Goal: Navigation & Orientation: Find specific page/section

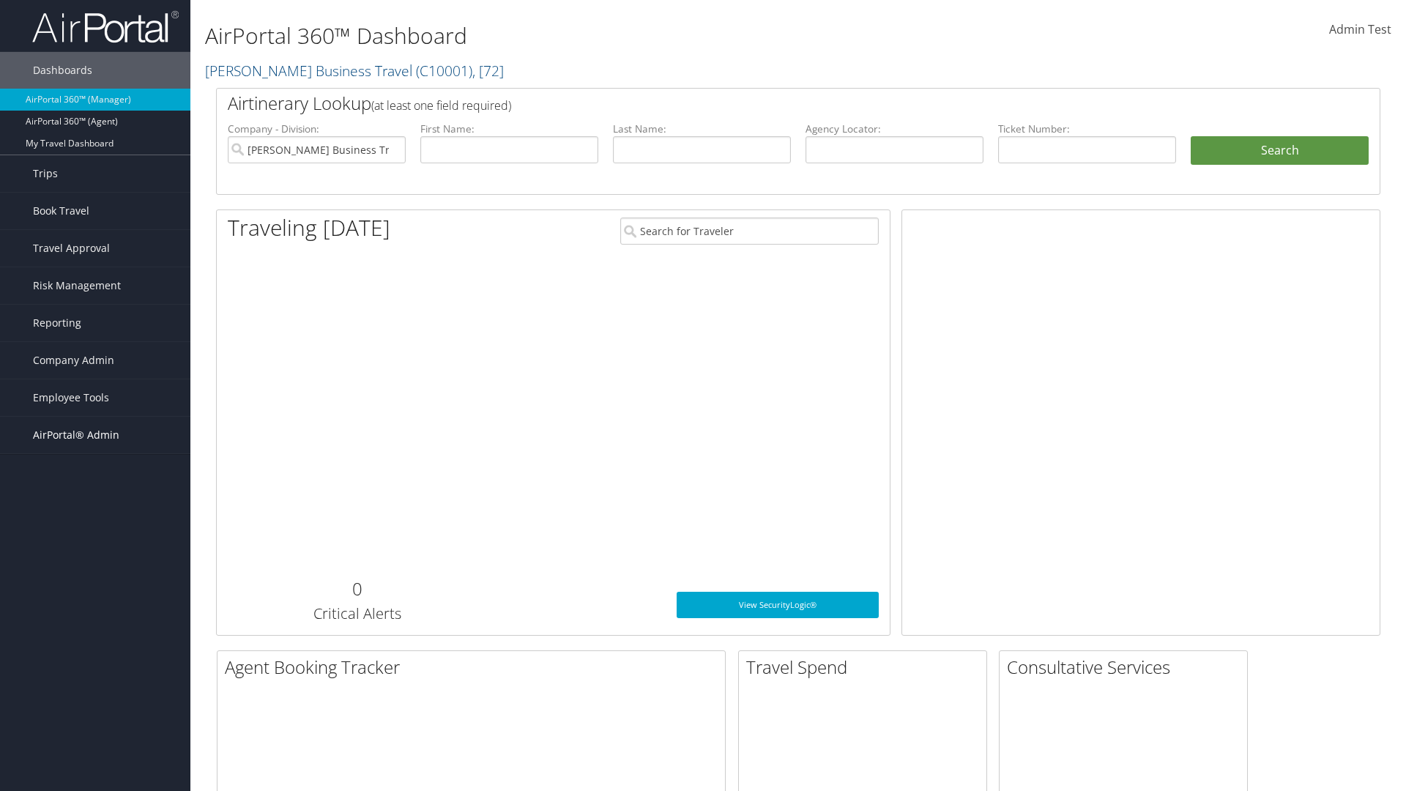
click at [95, 435] on span "AirPortal® Admin" at bounding box center [76, 435] width 86 height 37
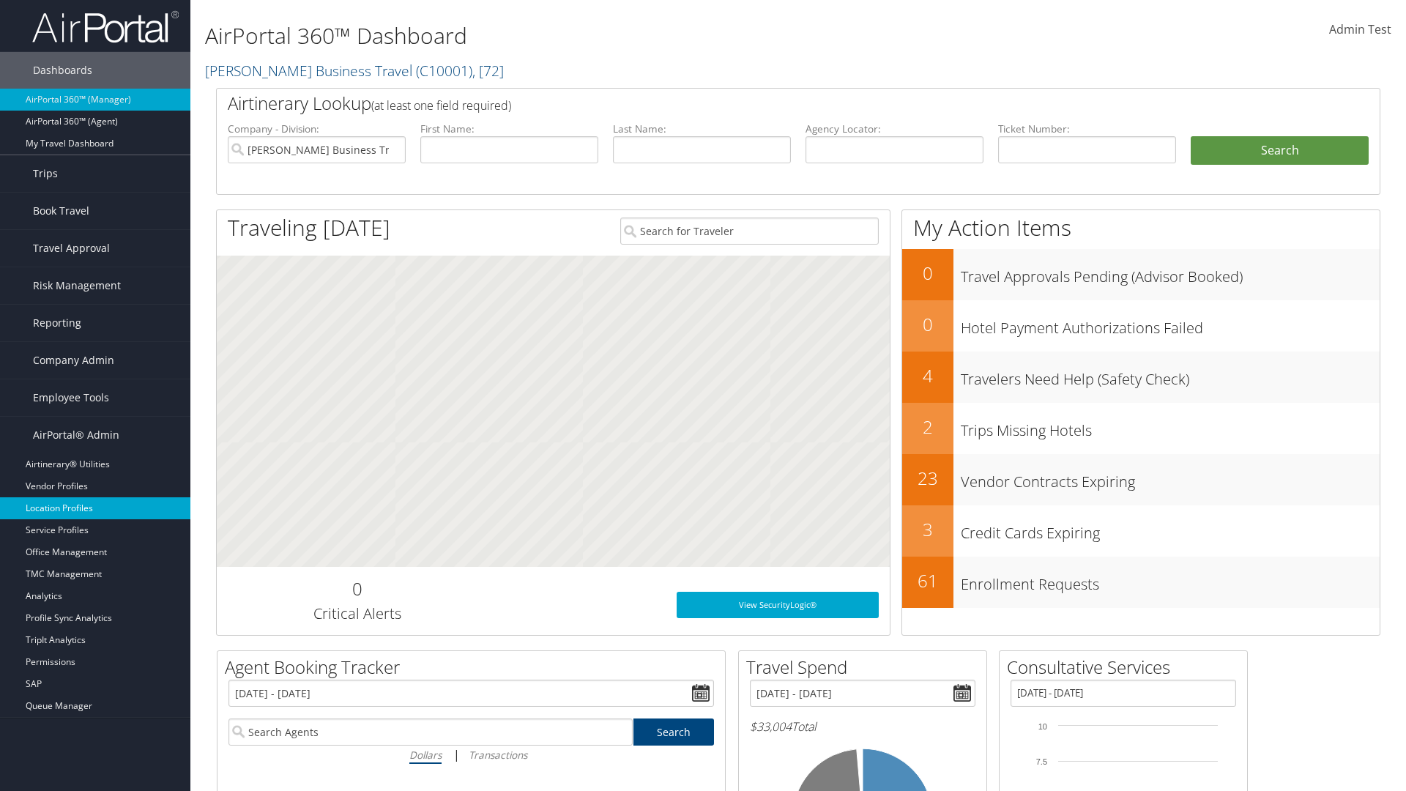
click at [95, 508] on link "Location Profiles" at bounding box center [95, 508] width 190 height 22
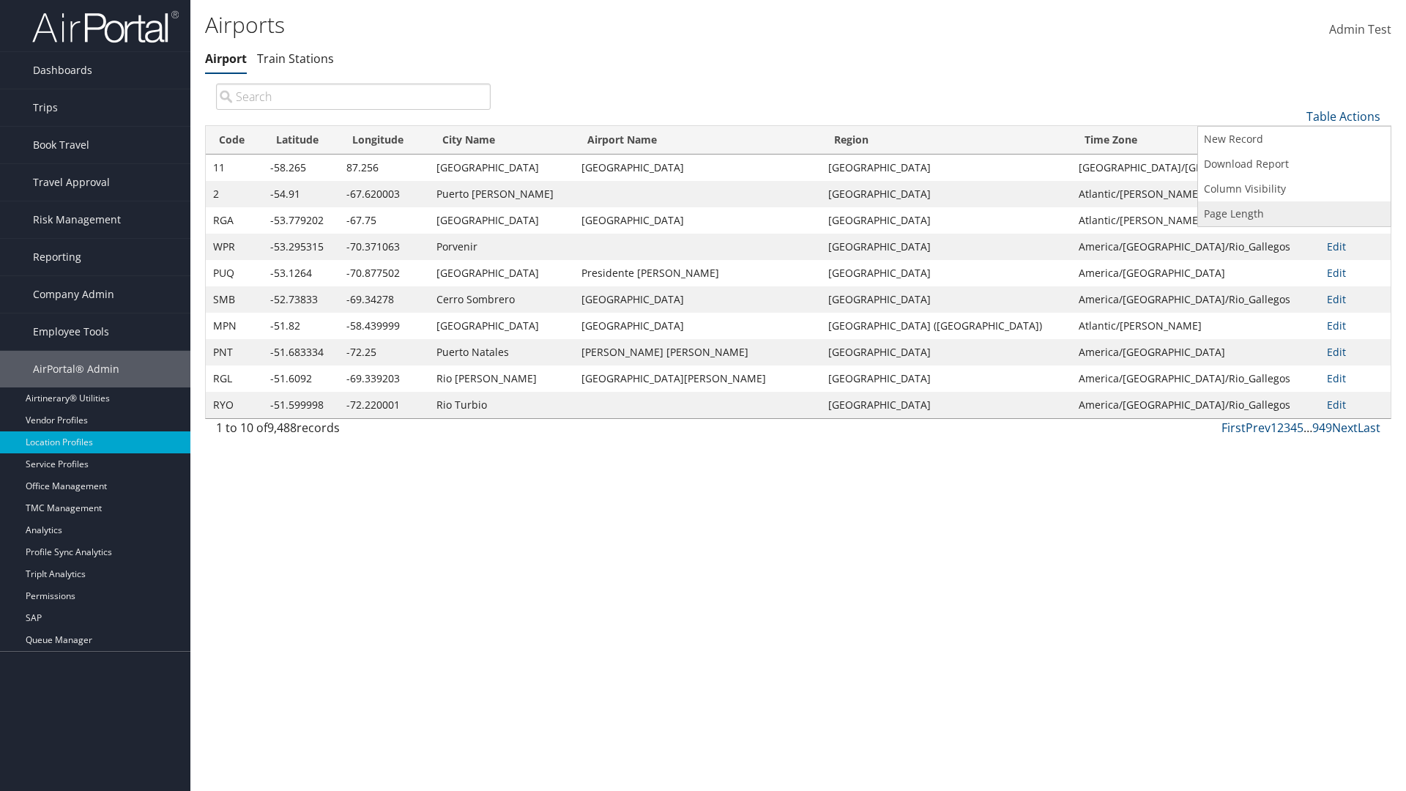
click at [1294, 213] on link "Page Length" at bounding box center [1294, 213] width 193 height 25
click at [1294, 165] on link "25" at bounding box center [1294, 165] width 193 height 25
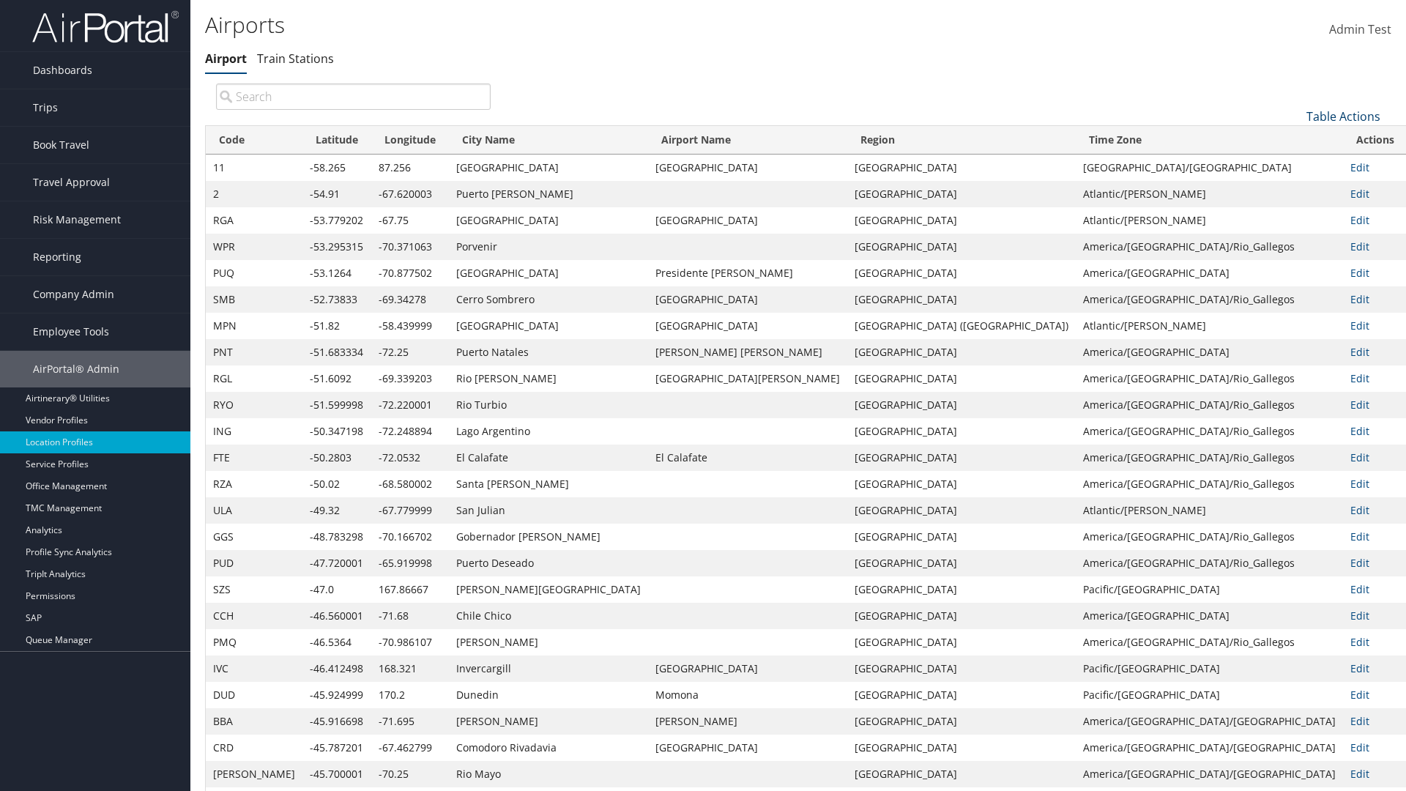
click at [1343, 116] on link "Table Actions" at bounding box center [1344, 116] width 74 height 16
click at [1294, 213] on link "Page Length" at bounding box center [1294, 213] width 193 height 25
click at [1294, 190] on link "50" at bounding box center [1294, 190] width 193 height 25
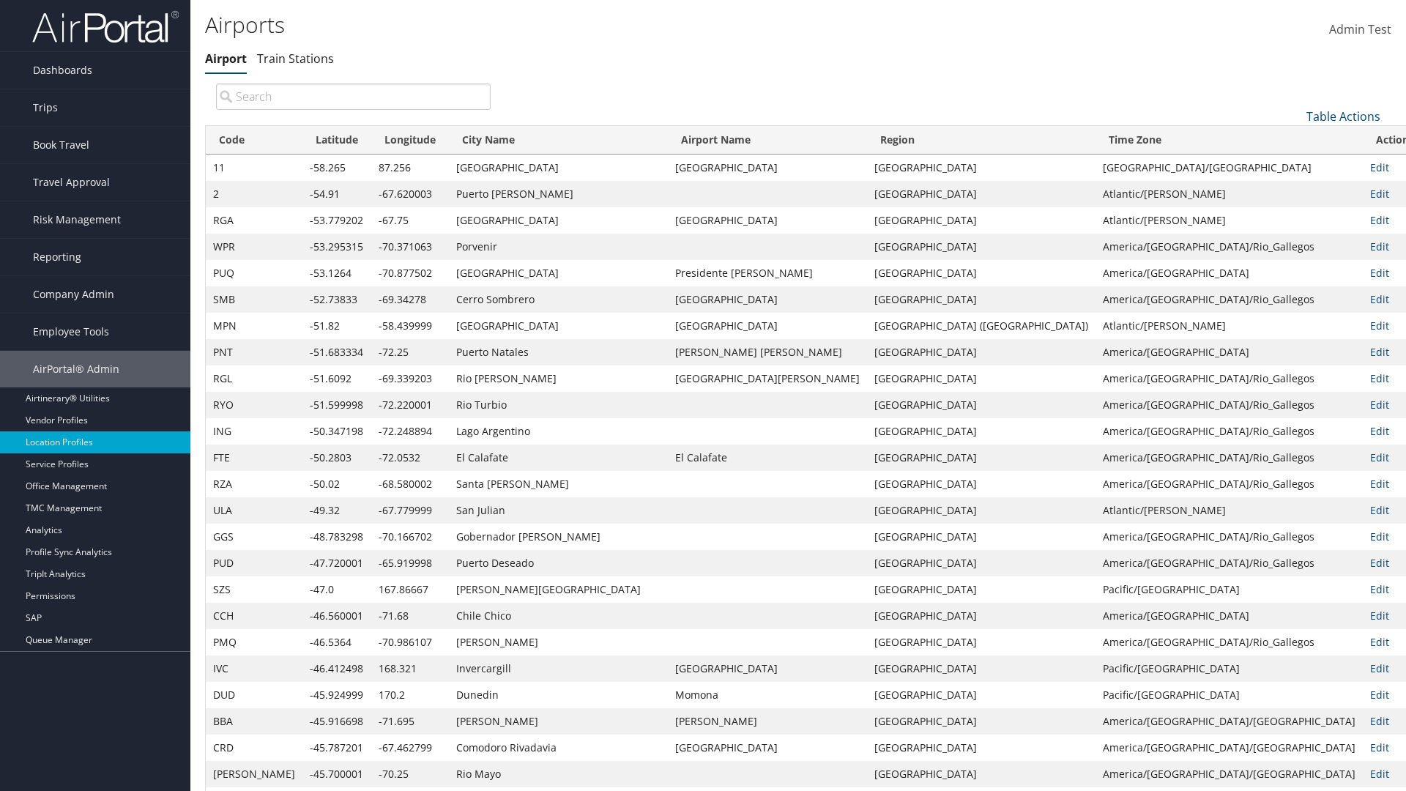
scroll to position [48, 0]
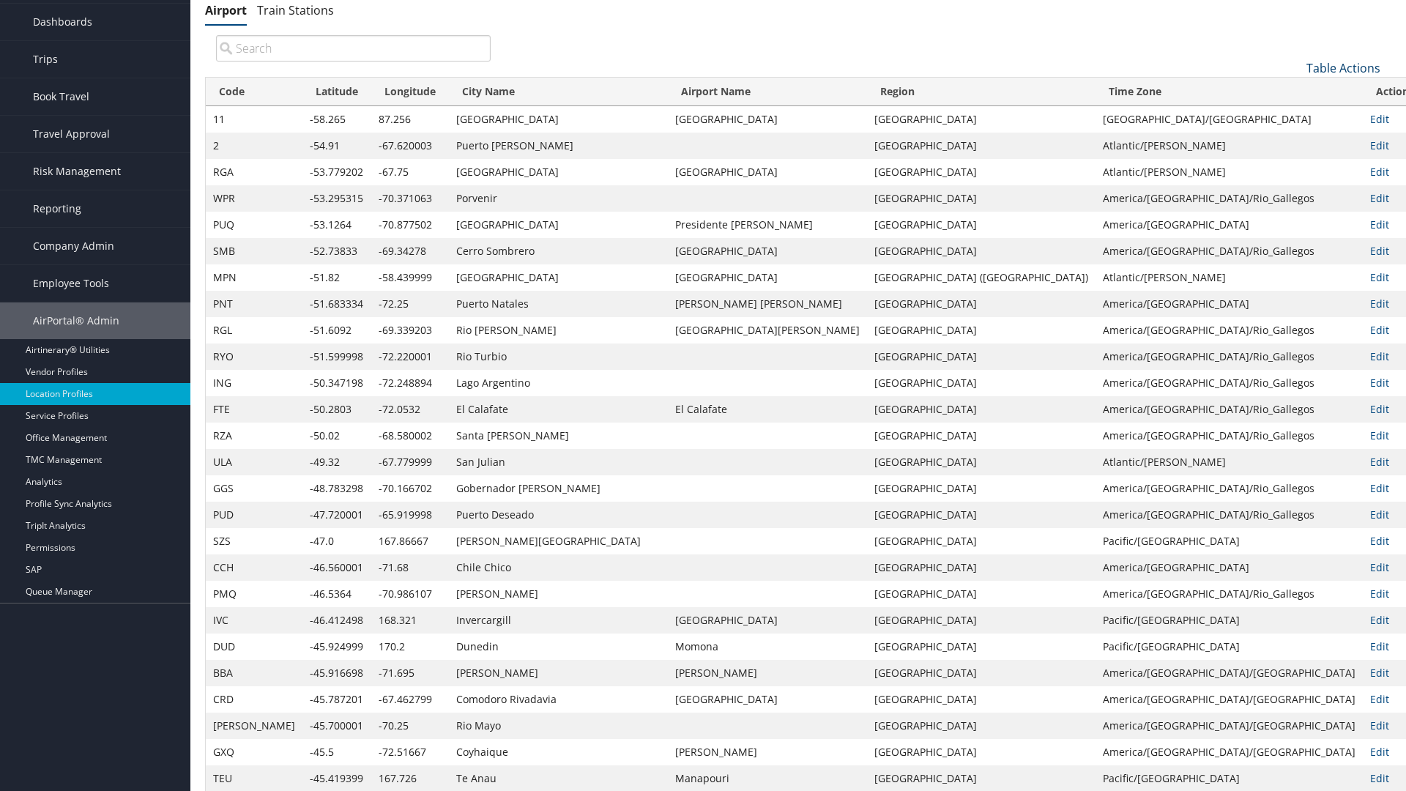
click at [1343, 67] on link "Table Actions" at bounding box center [1344, 68] width 74 height 16
click at [1294, 165] on link "Page Length" at bounding box center [1294, 165] width 193 height 25
click at [1294, 166] on link "100" at bounding box center [1294, 167] width 193 height 25
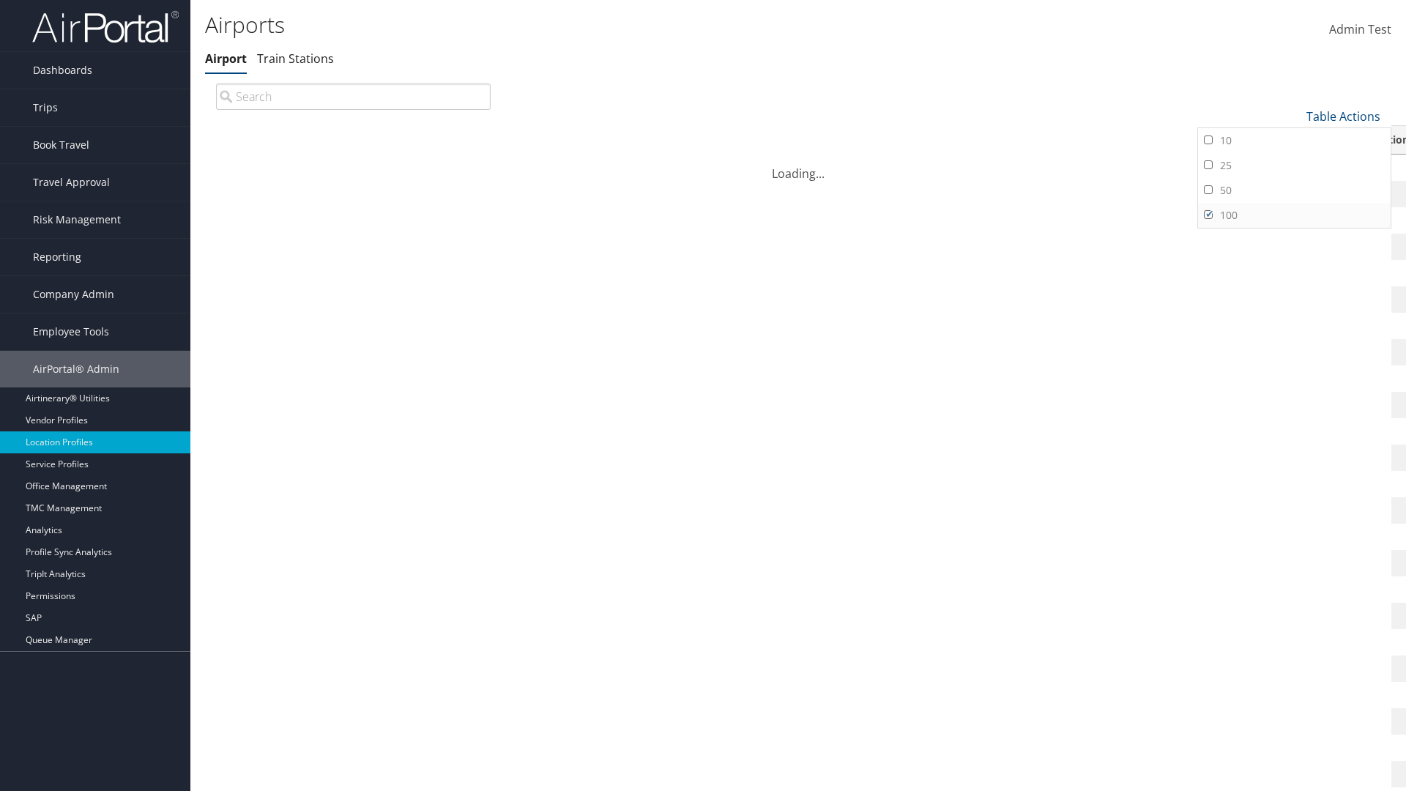
scroll to position [125, 0]
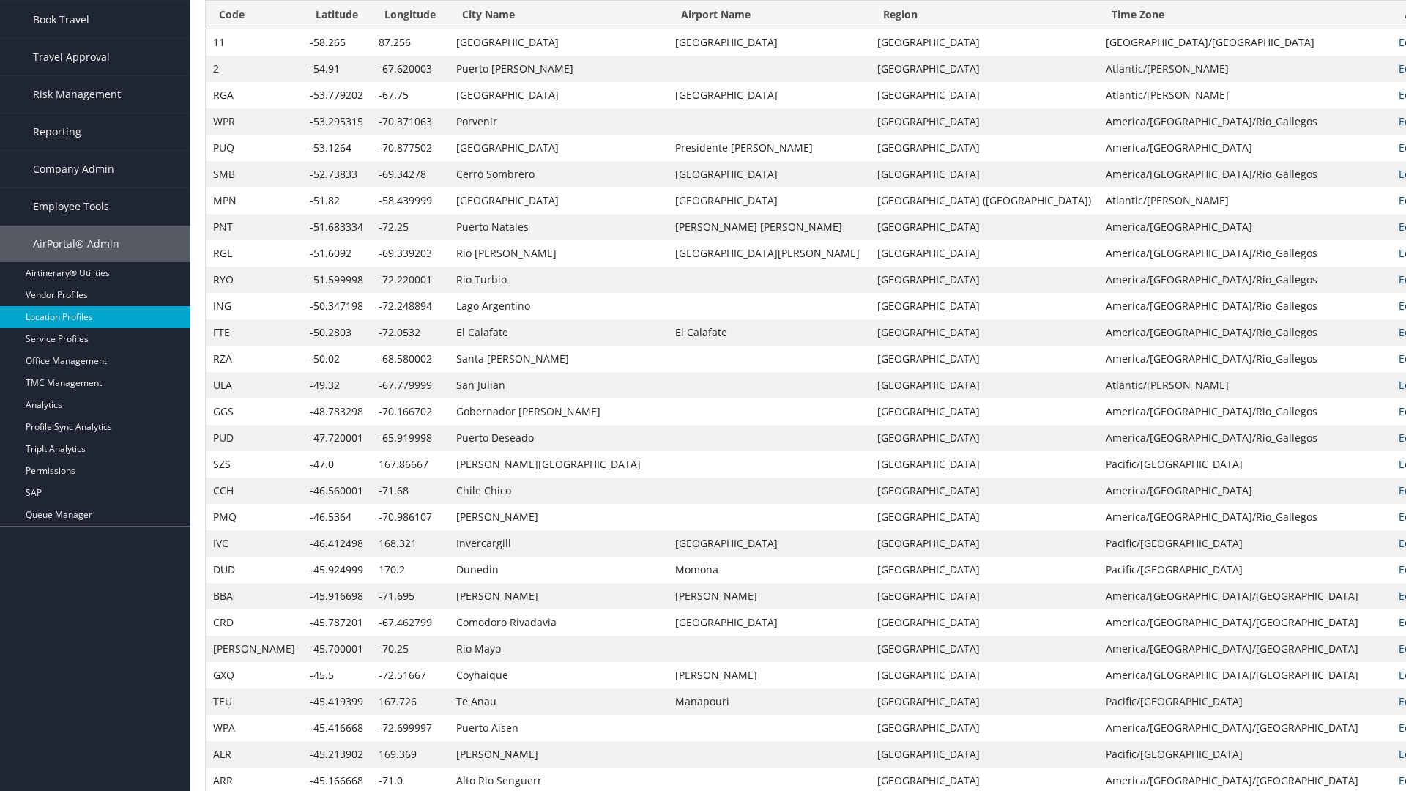
click at [236, 15] on th "Code" at bounding box center [254, 15] width 97 height 29
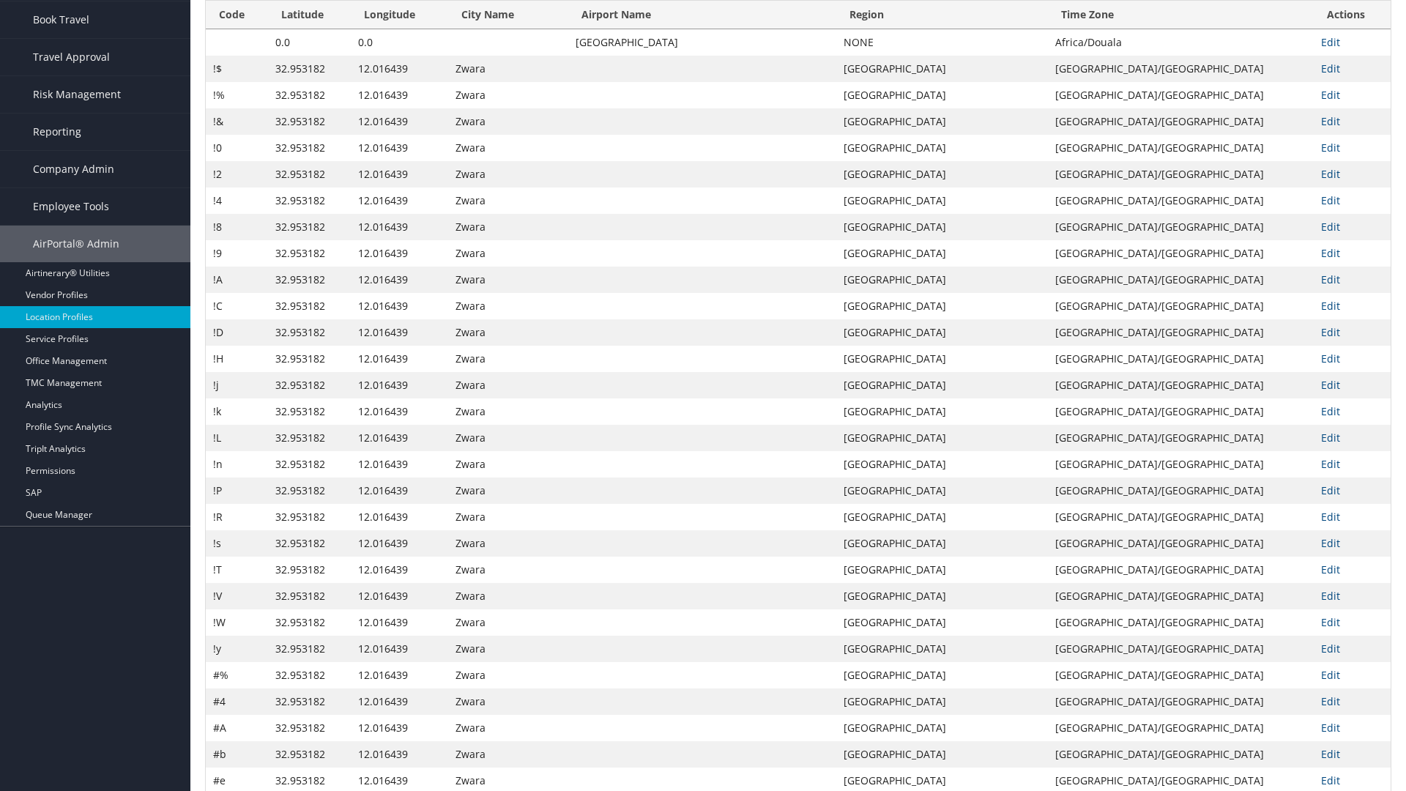
click at [237, 15] on th "Code" at bounding box center [237, 15] width 62 height 29
click at [310, 29] on th "Latitude" at bounding box center [309, 15] width 83 height 29
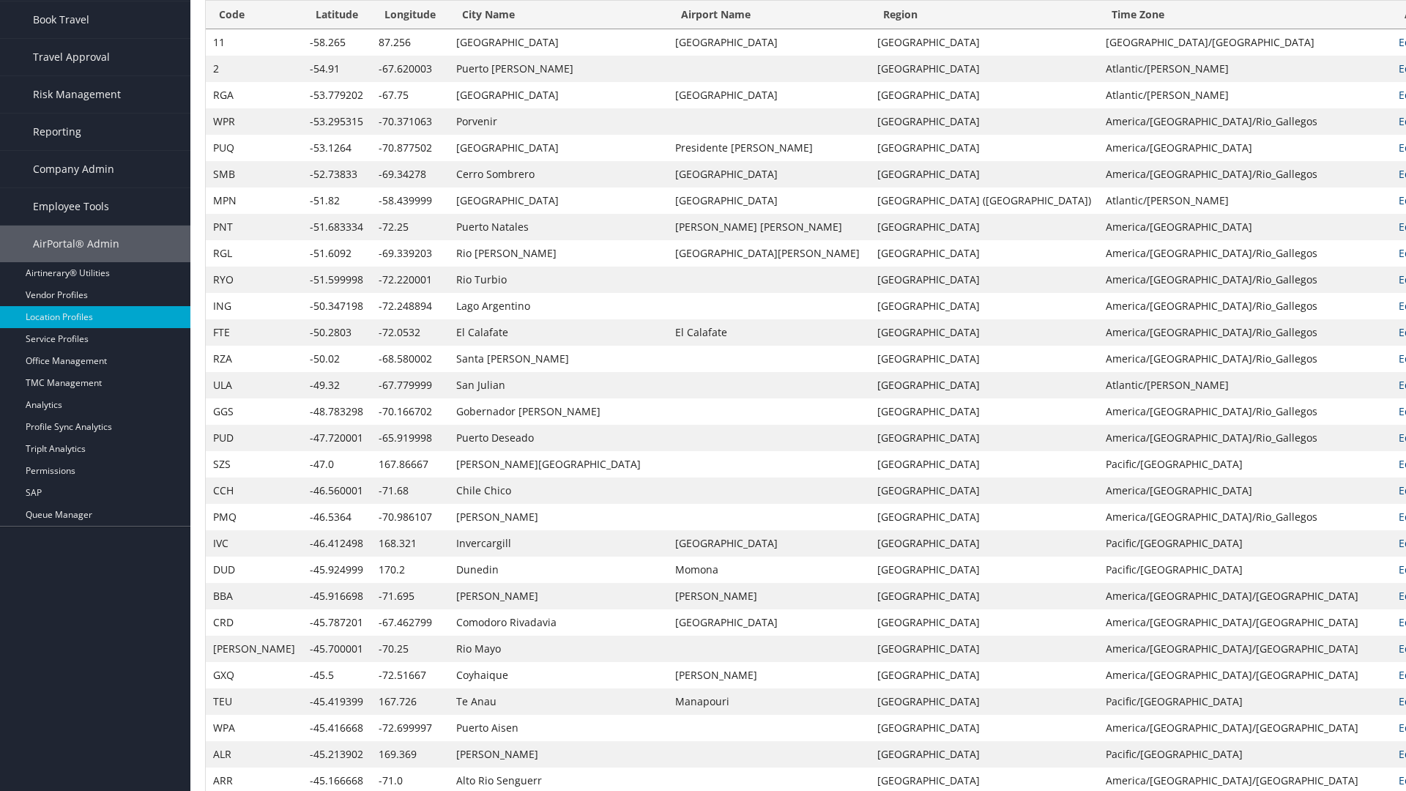
click at [308, 29] on th "Latitude" at bounding box center [336, 15] width 69 height 29
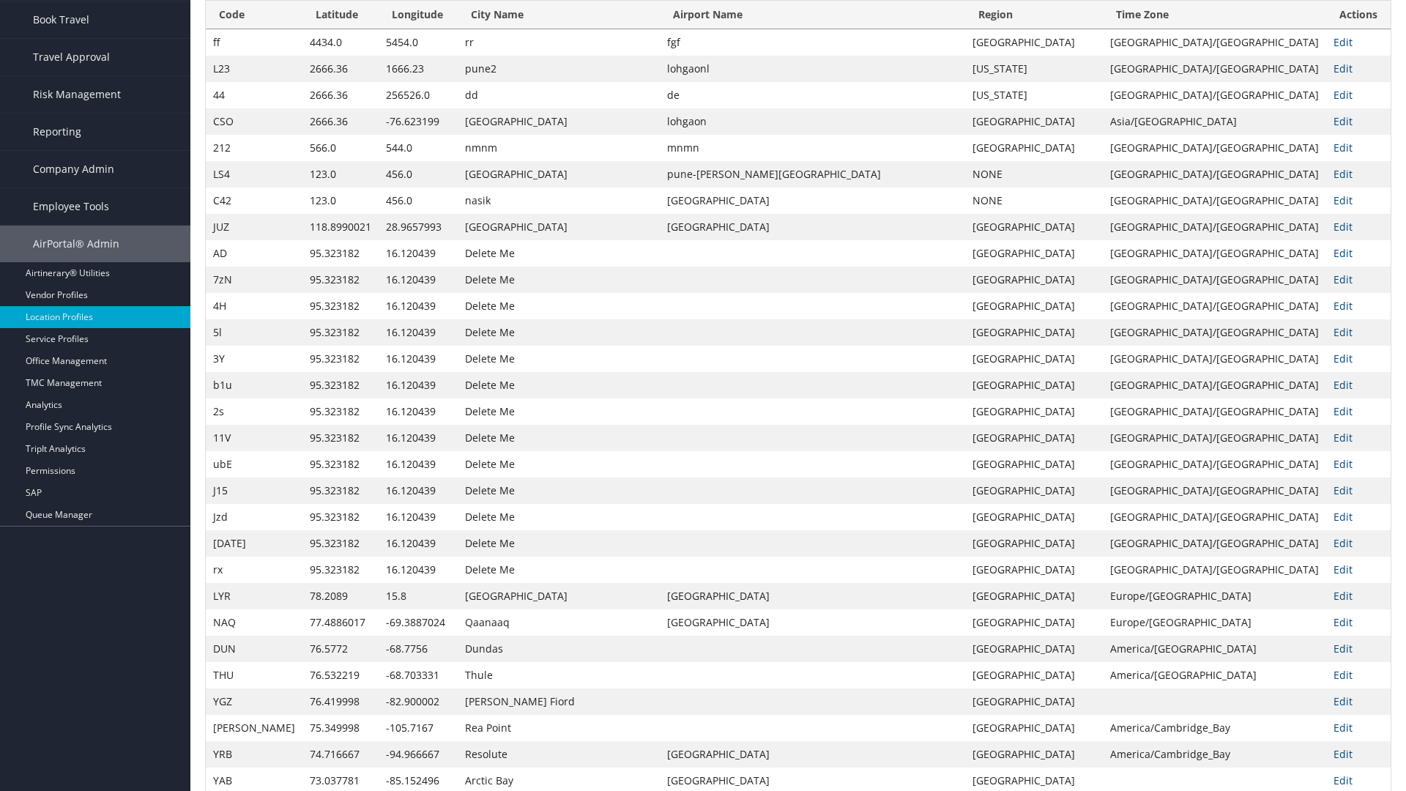
click at [401, 29] on th "Longitude" at bounding box center [418, 15] width 79 height 29
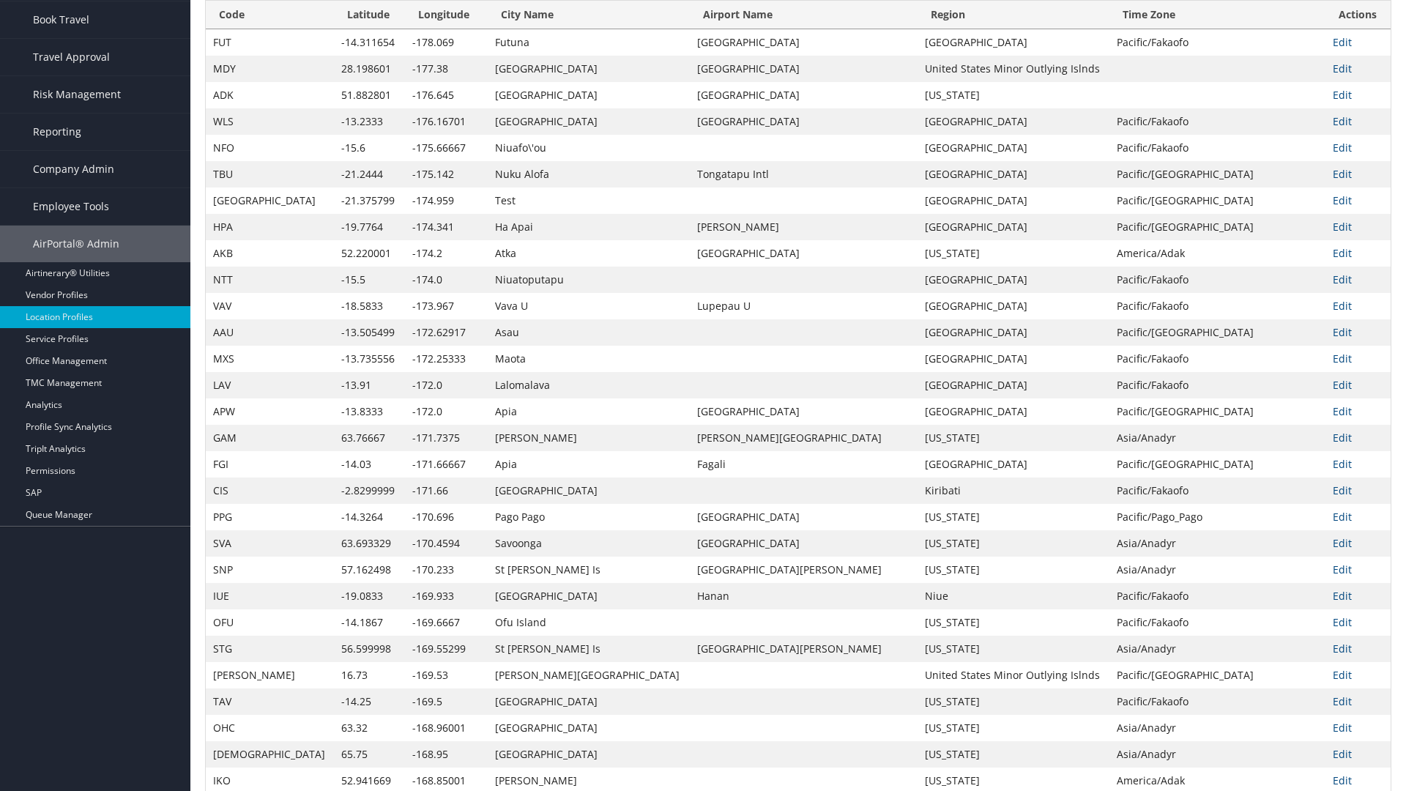
click at [405, 29] on th "Longitude" at bounding box center [446, 15] width 83 height 29
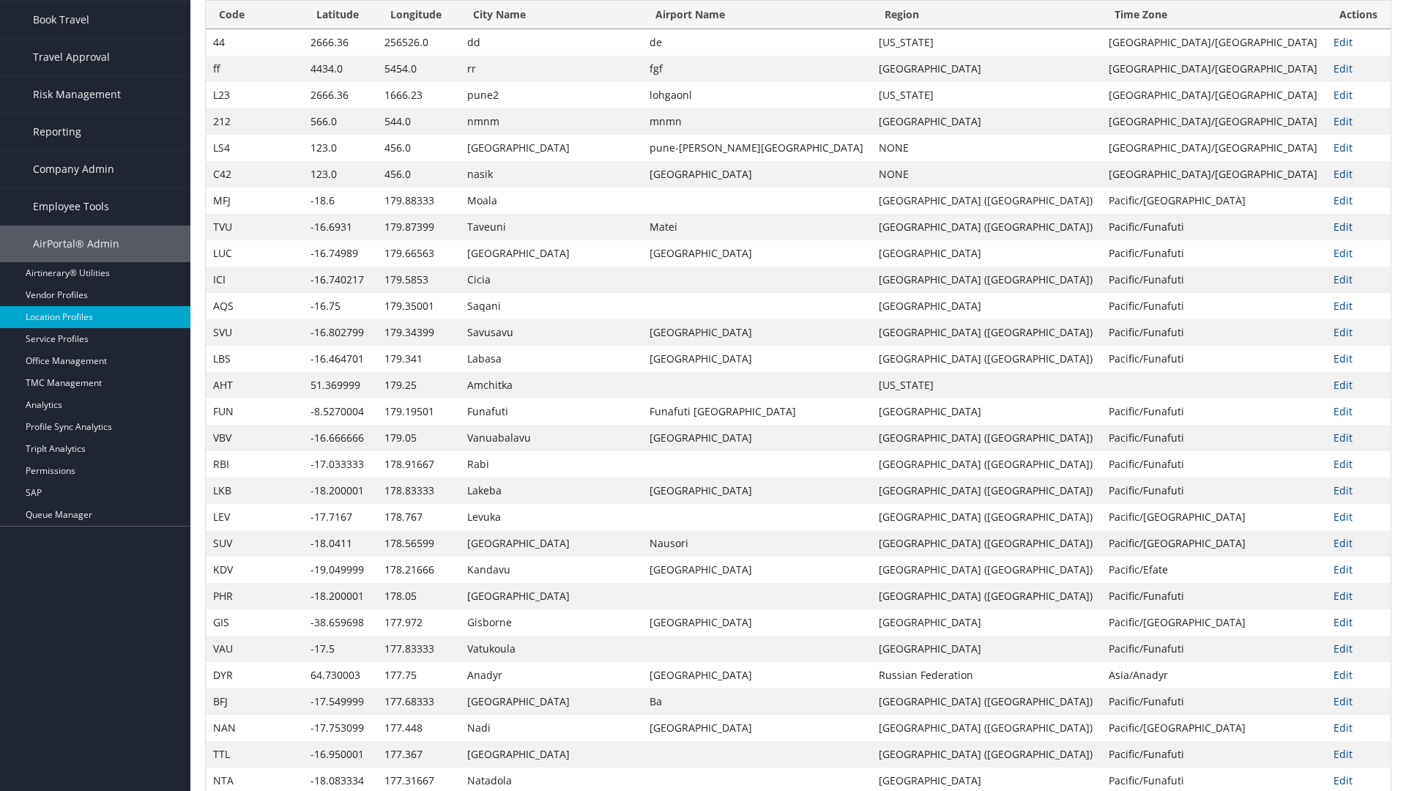
click at [518, 29] on th "City Name" at bounding box center [551, 15] width 182 height 29
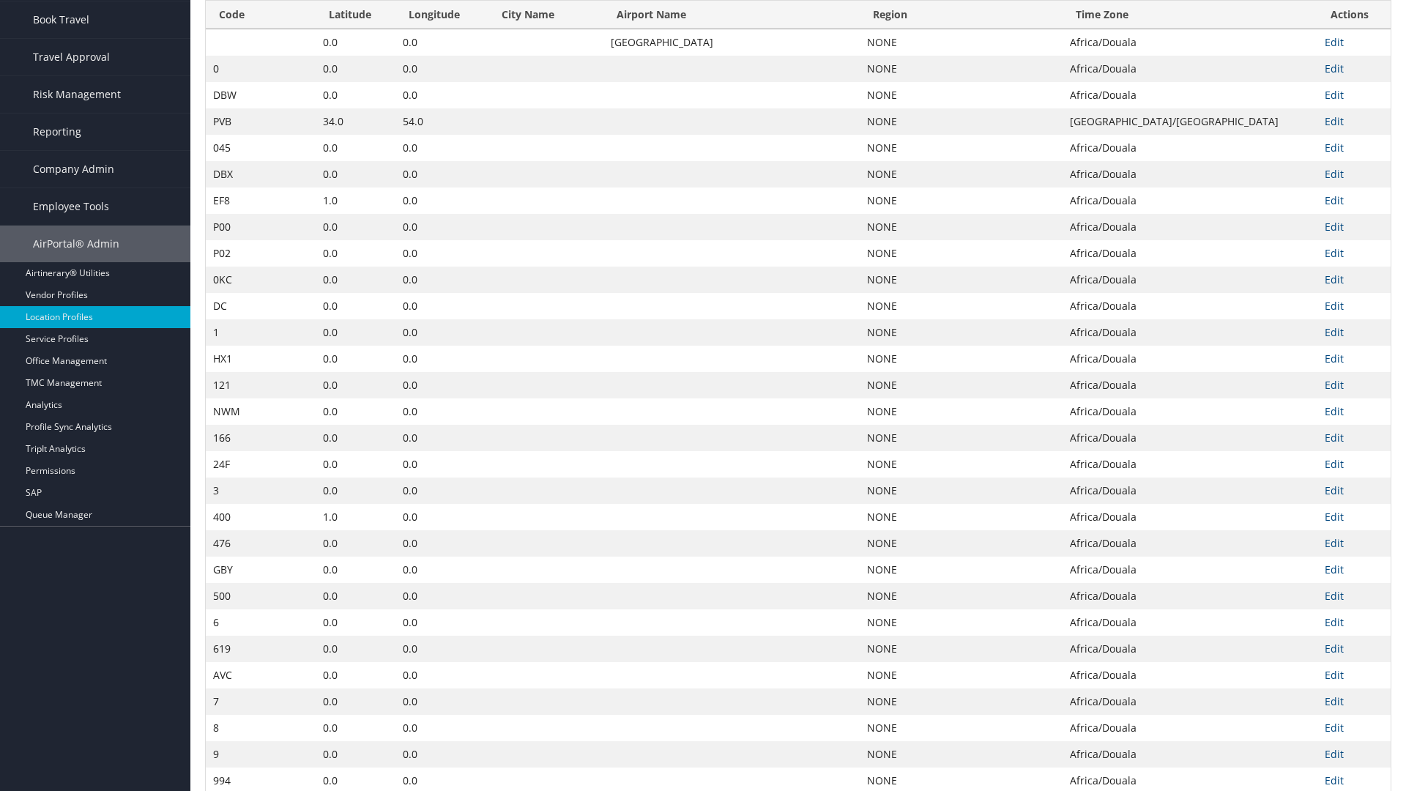
click at [511, 29] on th "City Name" at bounding box center [546, 15] width 115 height 29
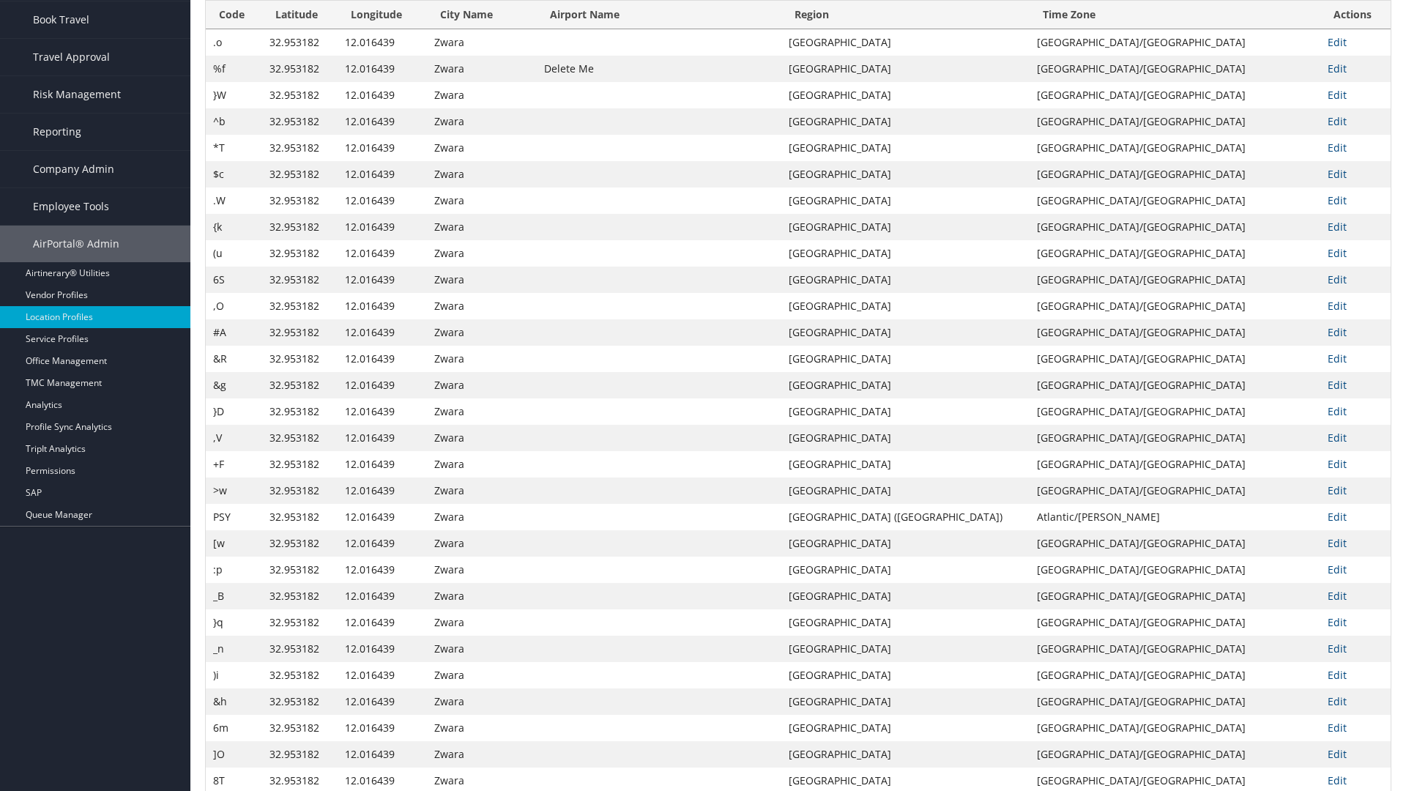
click at [708, 29] on th "Airport Name" at bounding box center [659, 15] width 245 height 29
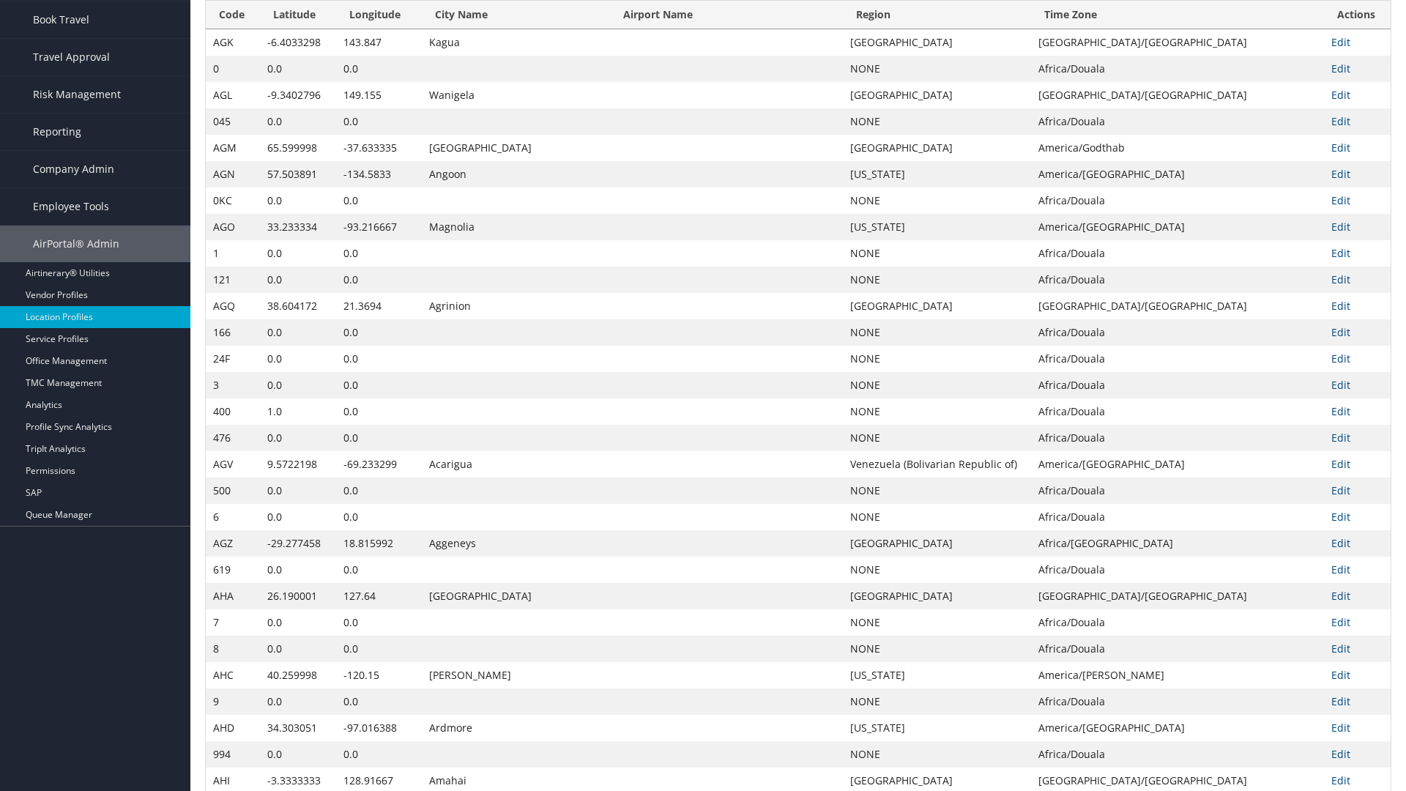
click at [708, 29] on th "Airport Name" at bounding box center [726, 15] width 233 height 29
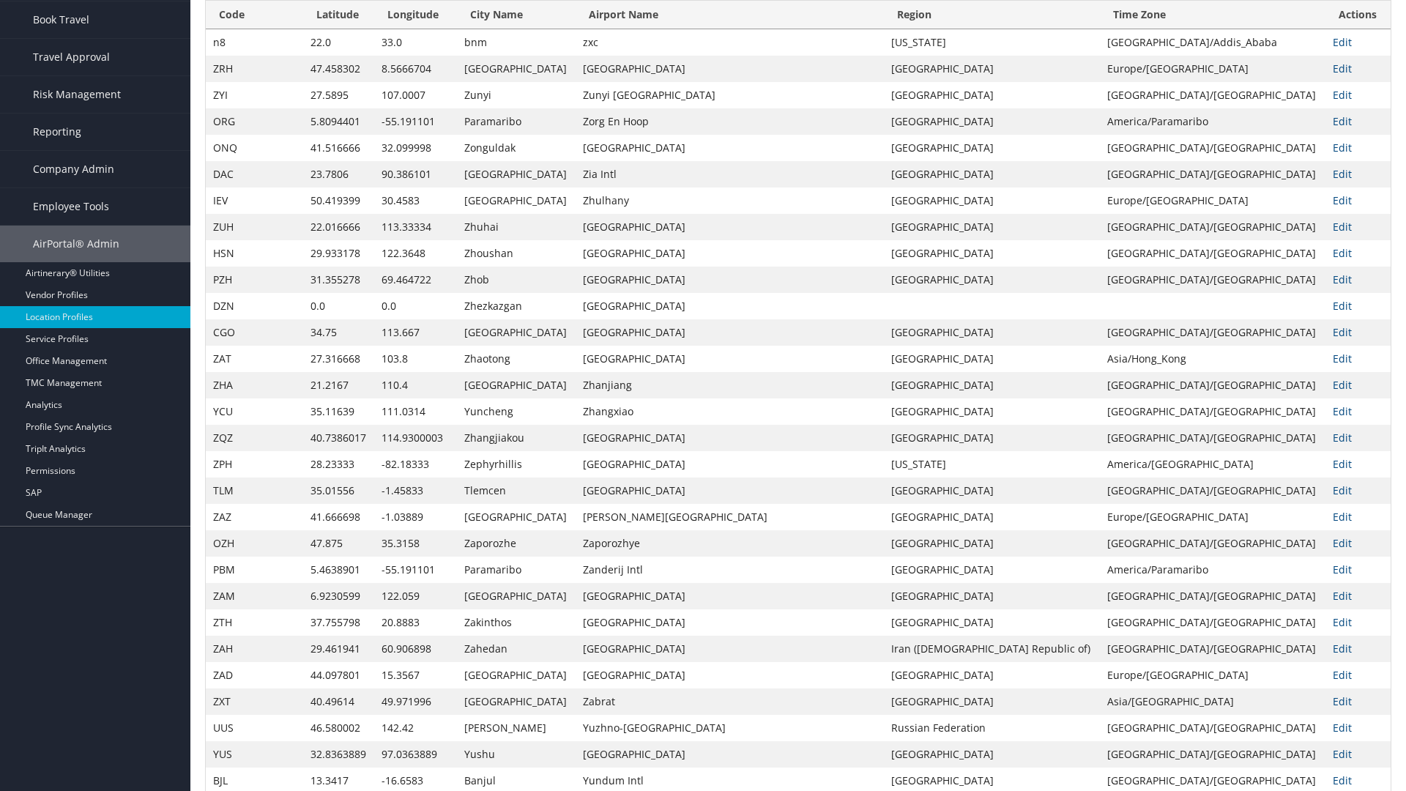
scroll to position [0, 0]
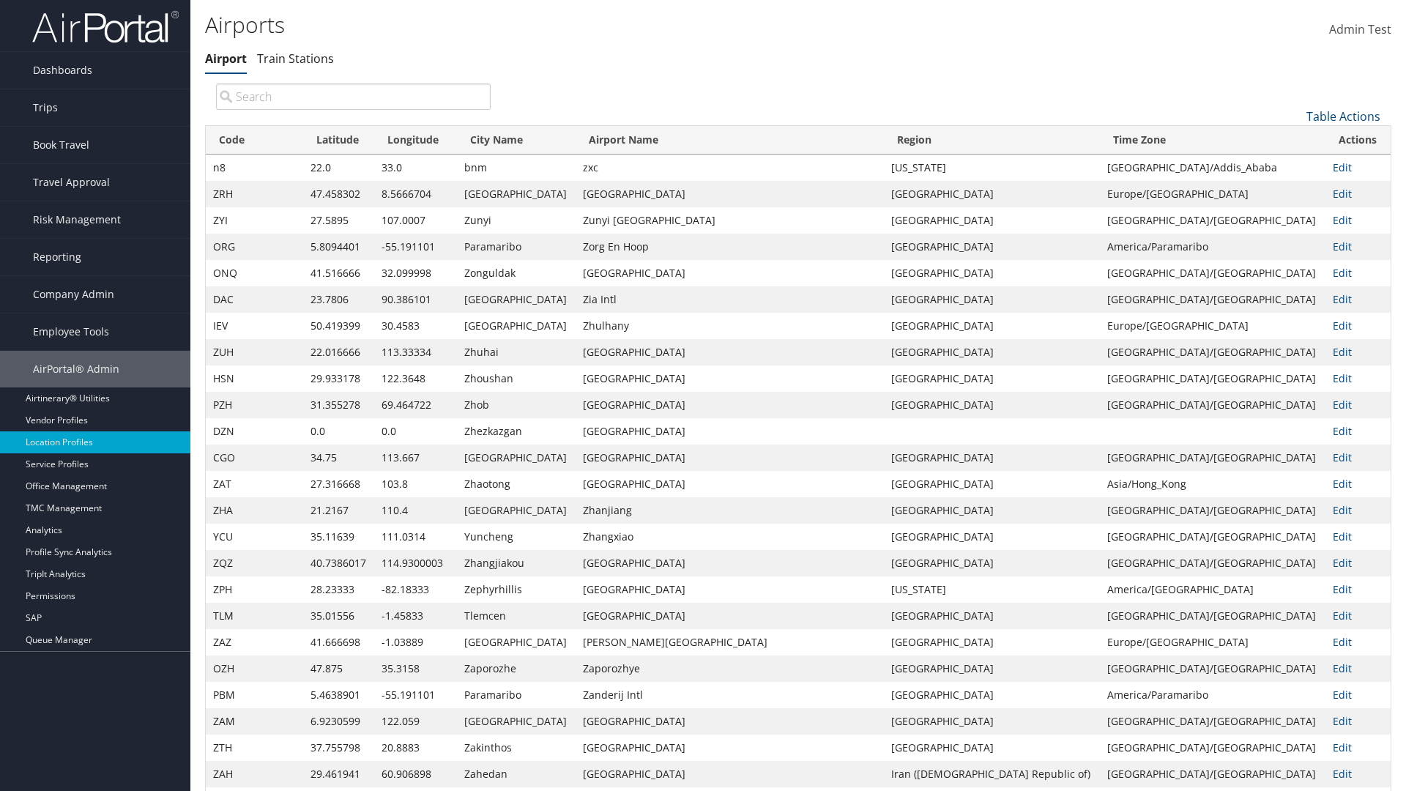
click at [987, 140] on th "Region" at bounding box center [992, 140] width 216 height 29
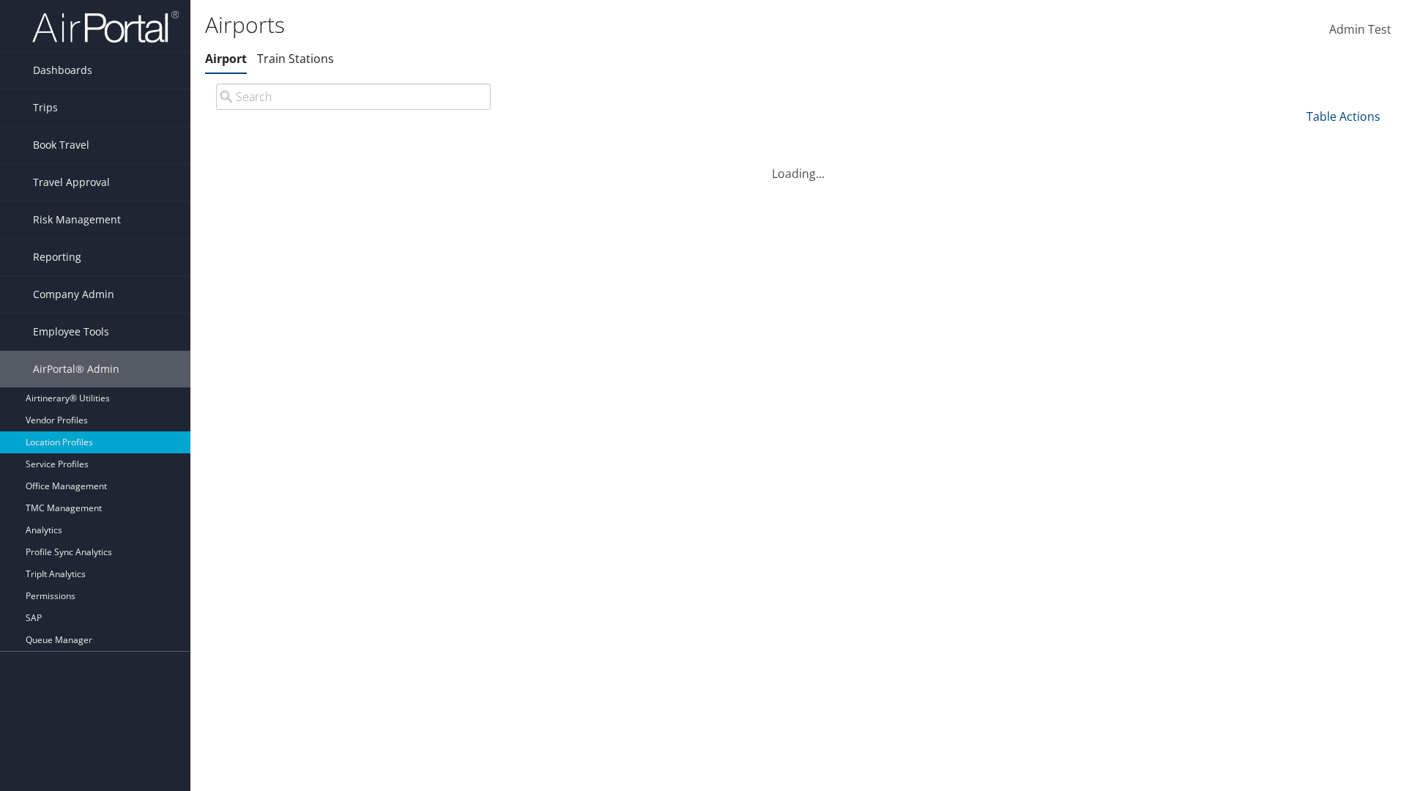
scroll to position [125, 0]
